Goal: Information Seeking & Learning: Check status

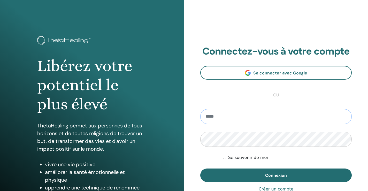
type input "**********"
click at [276, 175] on button "Connexion" at bounding box center [275, 175] width 151 height 13
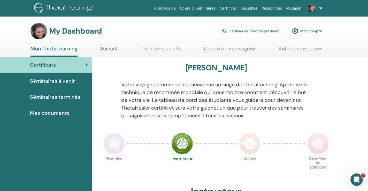
click at [151, 48] on link "Liste de souhaits" at bounding box center [161, 50] width 41 height 10
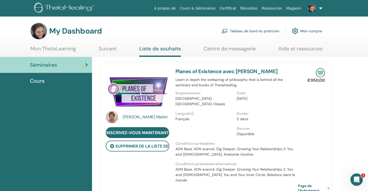
click at [49, 48] on link "Mon ThetaLearning" at bounding box center [53, 50] width 45 height 10
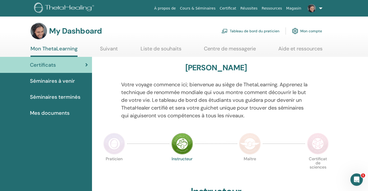
click at [232, 9] on link "Certificat" at bounding box center [228, 9] width 21 height 10
click at [313, 9] on img at bounding box center [312, 8] width 8 height 8
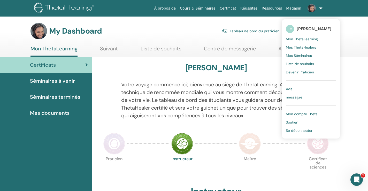
click at [305, 39] on span "Mon ThetaLearning" at bounding box center [302, 39] width 32 height 5
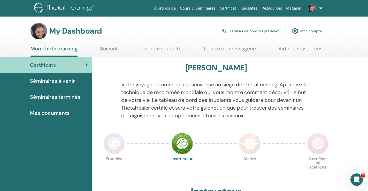
click at [59, 112] on span "Mes documents" at bounding box center [50, 113] width 40 height 8
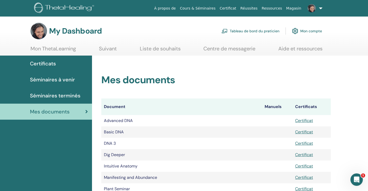
click at [64, 94] on span "Séminaires terminés" at bounding box center [55, 96] width 50 height 8
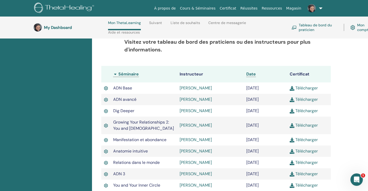
scroll to position [136, 0]
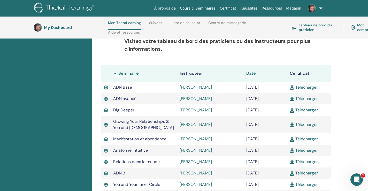
click at [204, 87] on link "[PERSON_NAME]" at bounding box center [196, 87] width 32 height 5
